Goal: Navigation & Orientation: Find specific page/section

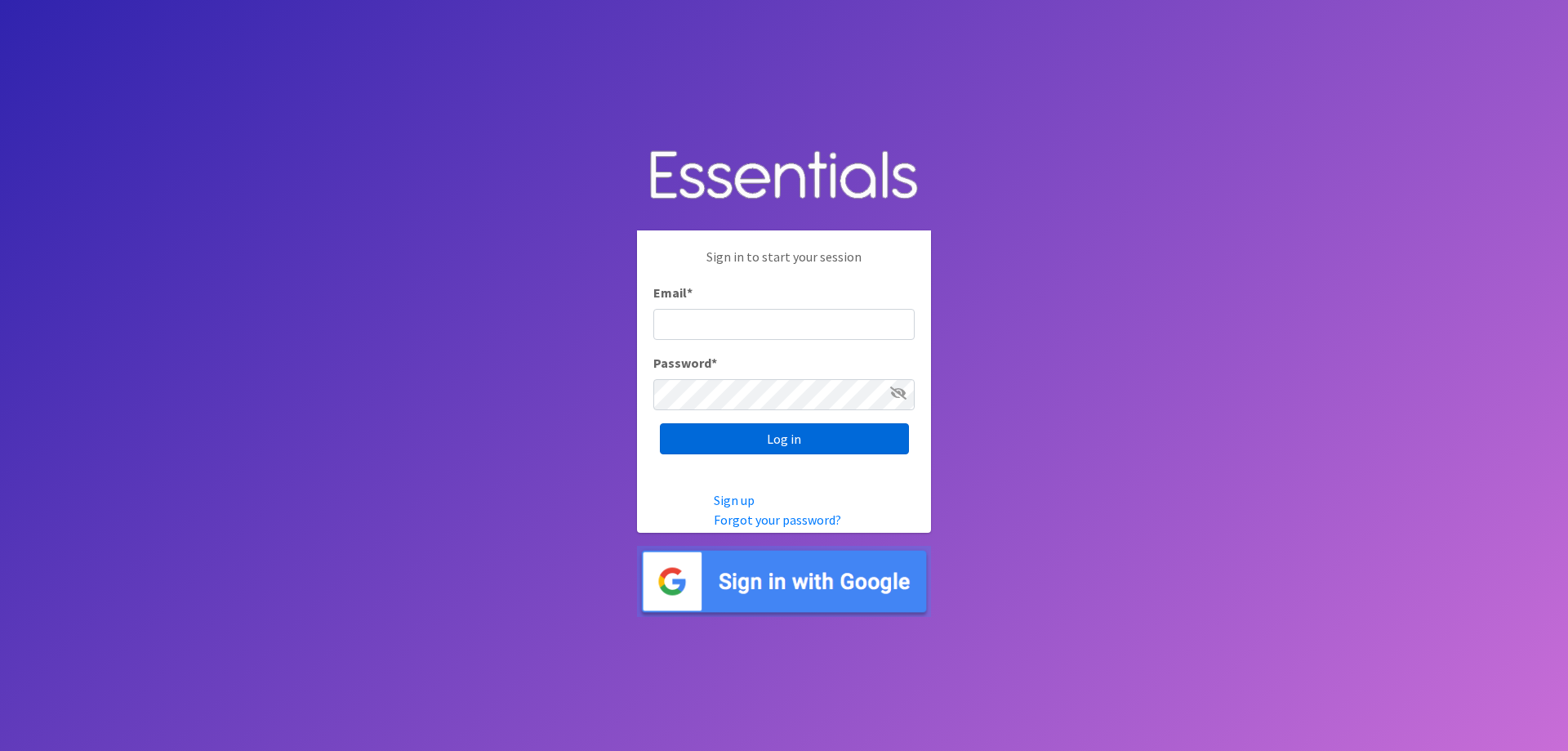
type input "[EMAIL_ADDRESS][DOMAIN_NAME]"
click at [742, 442] on input "Log in" at bounding box center [784, 438] width 249 height 31
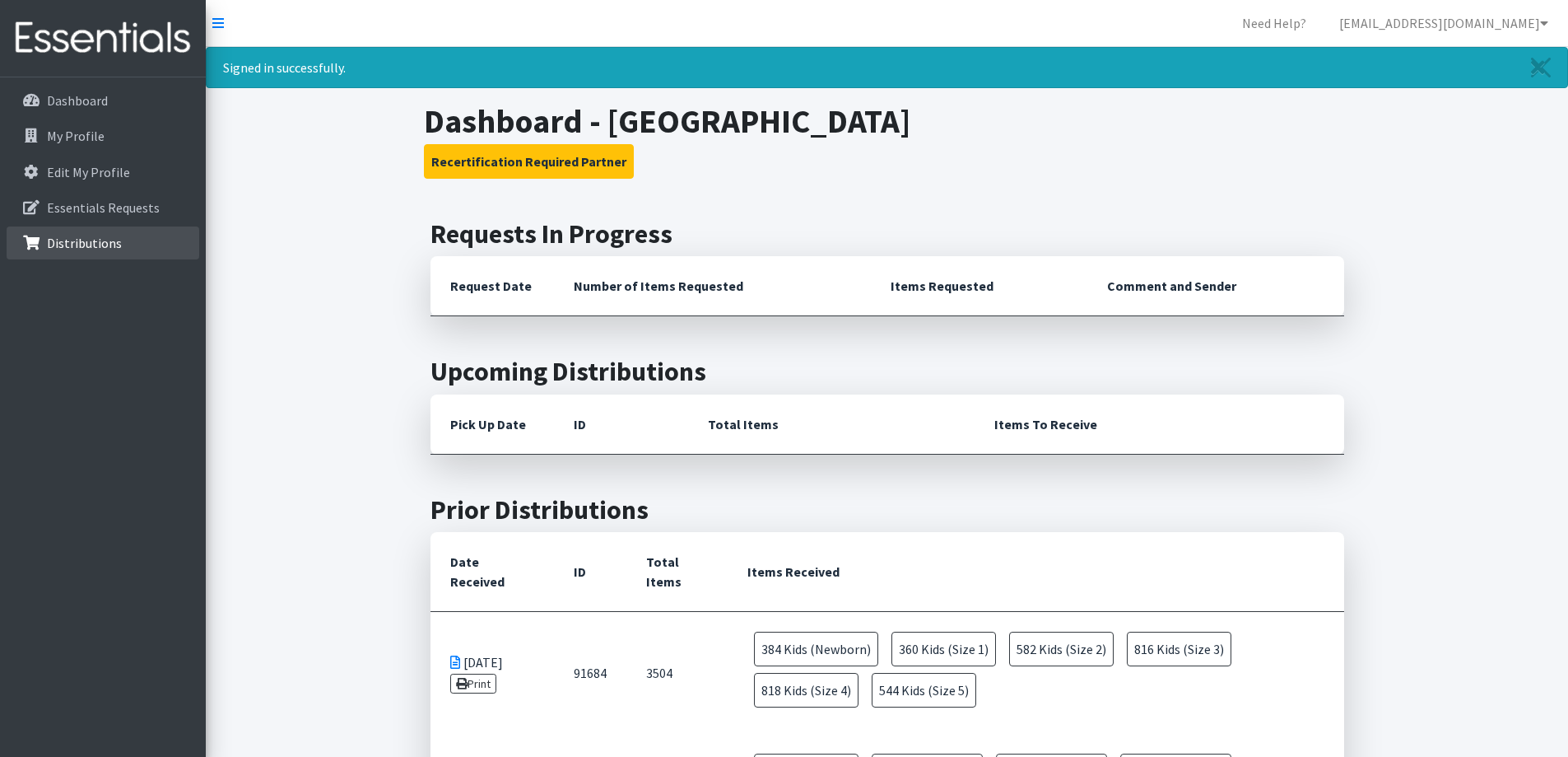
click at [111, 247] on p "Distributions" at bounding box center [85, 242] width 75 height 16
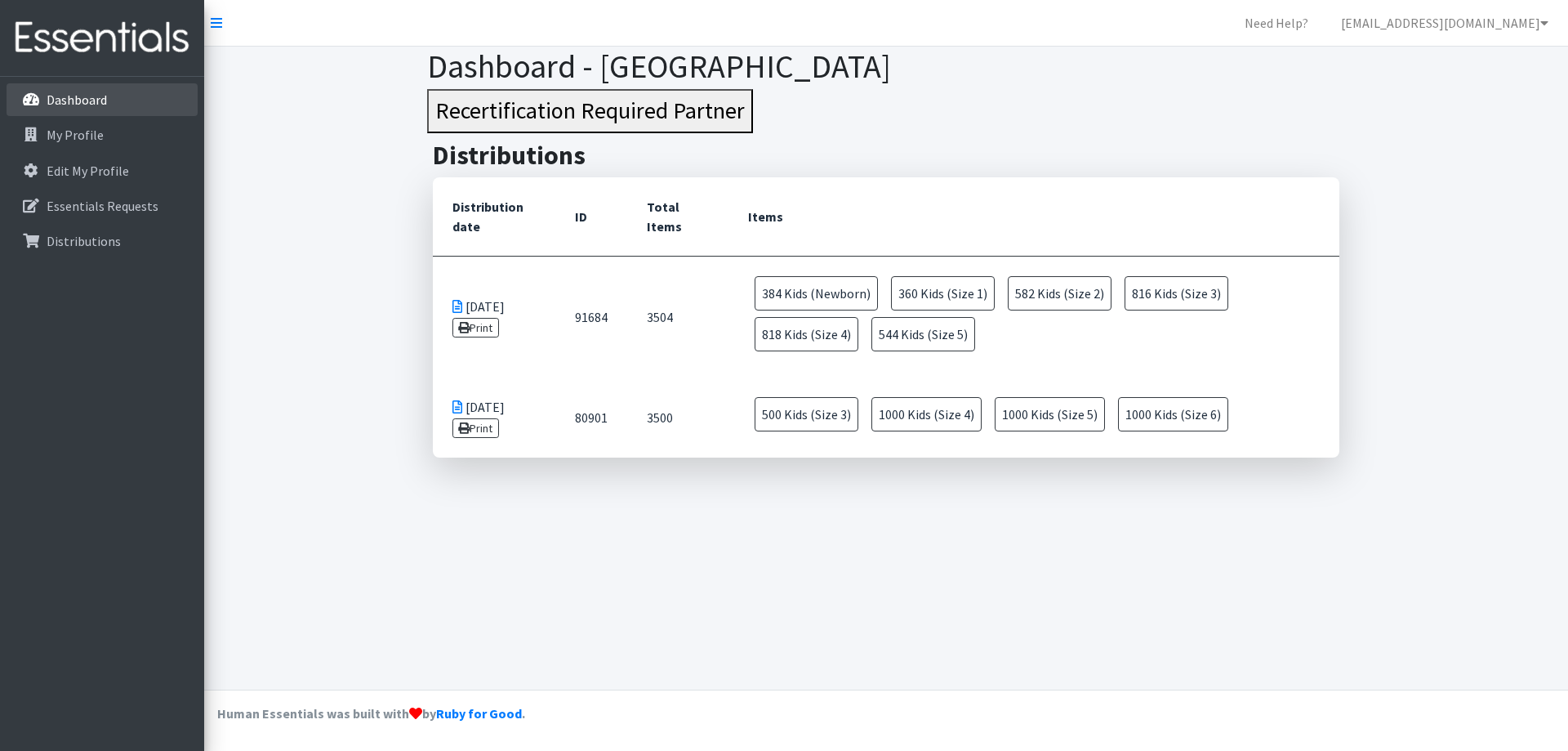
click at [91, 107] on p "Dashboard" at bounding box center [77, 99] width 61 height 16
